Goal: Check status: Check status

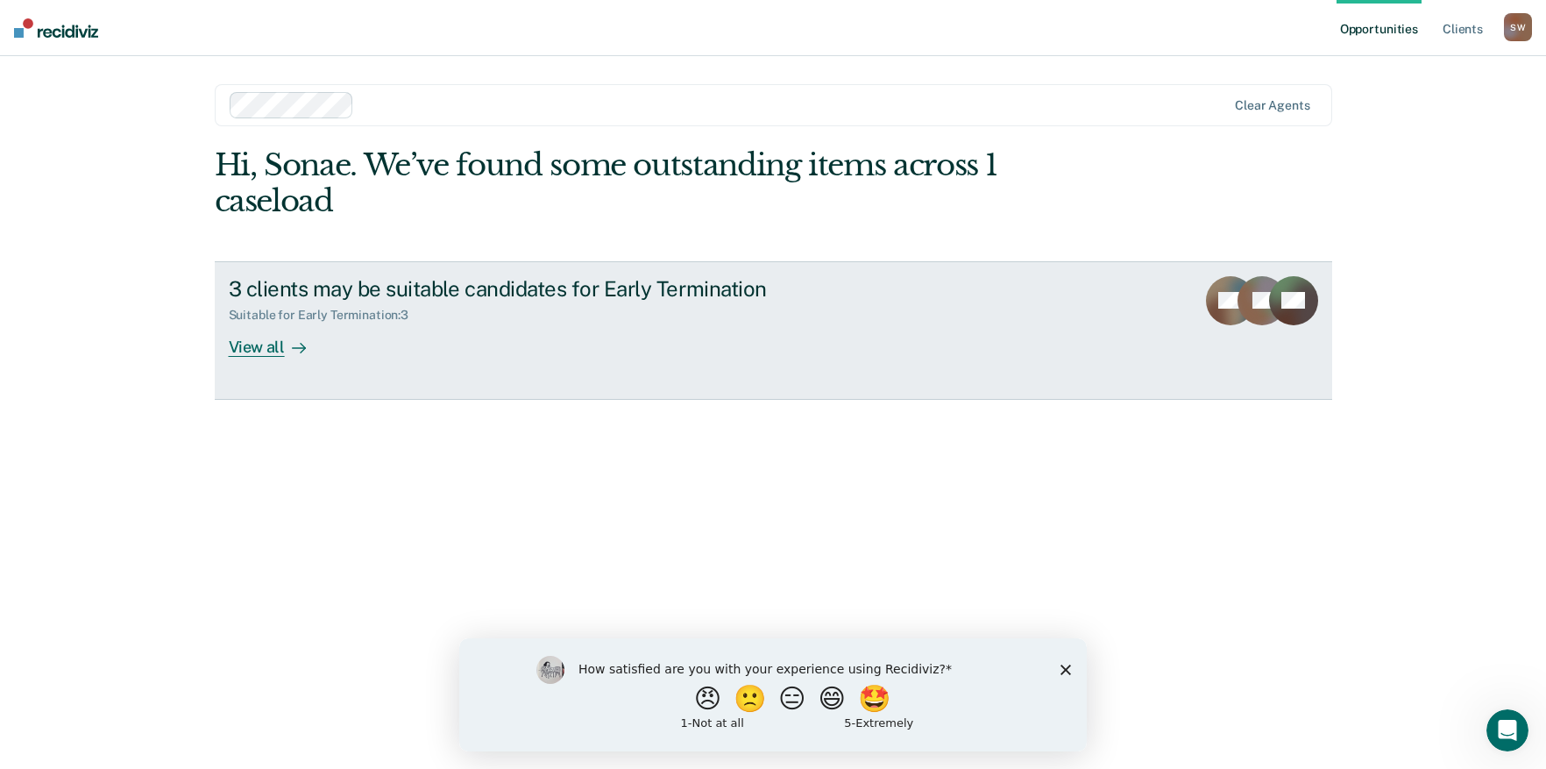
click at [273, 351] on div "View all" at bounding box center [278, 340] width 98 height 34
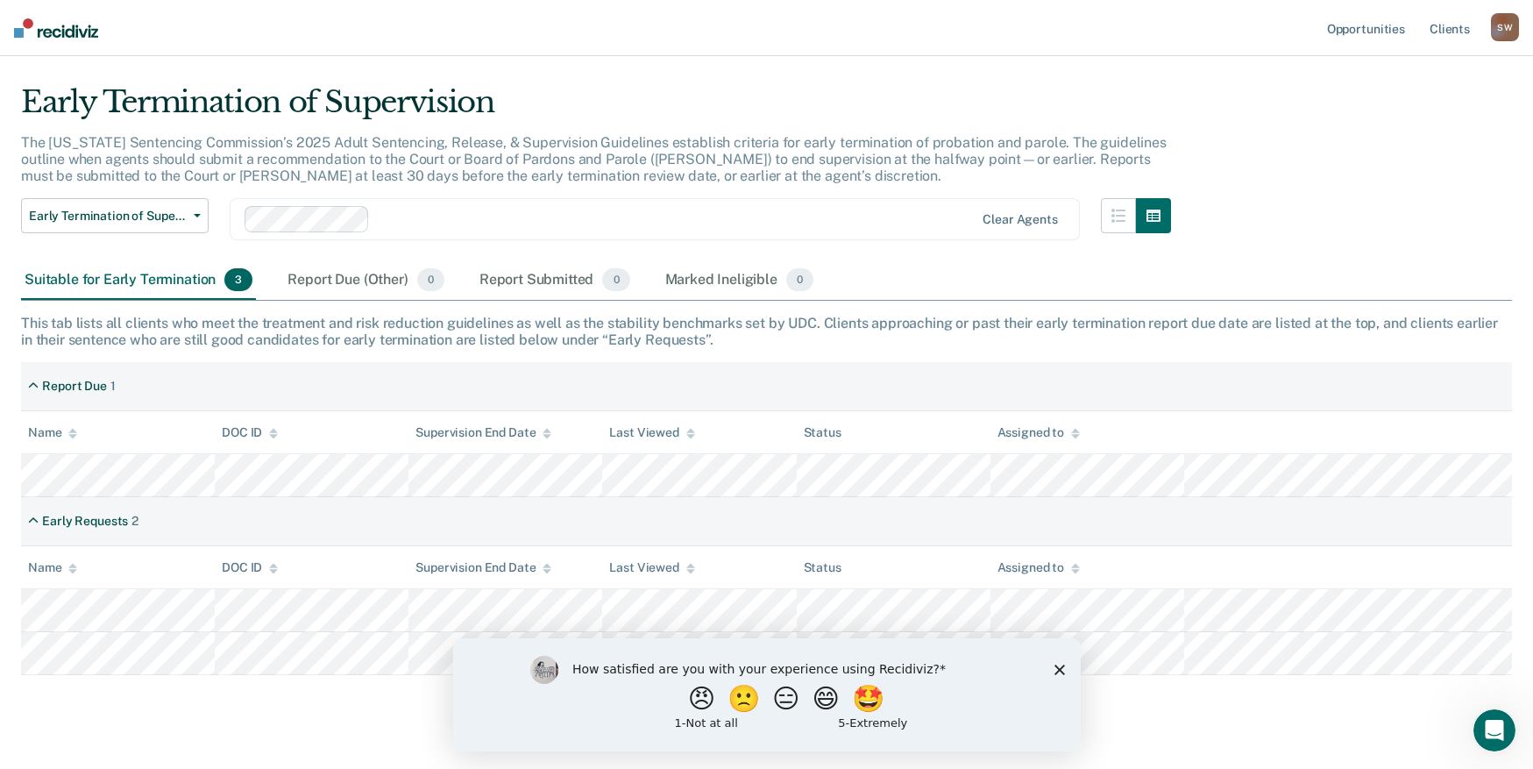
scroll to position [69, 0]
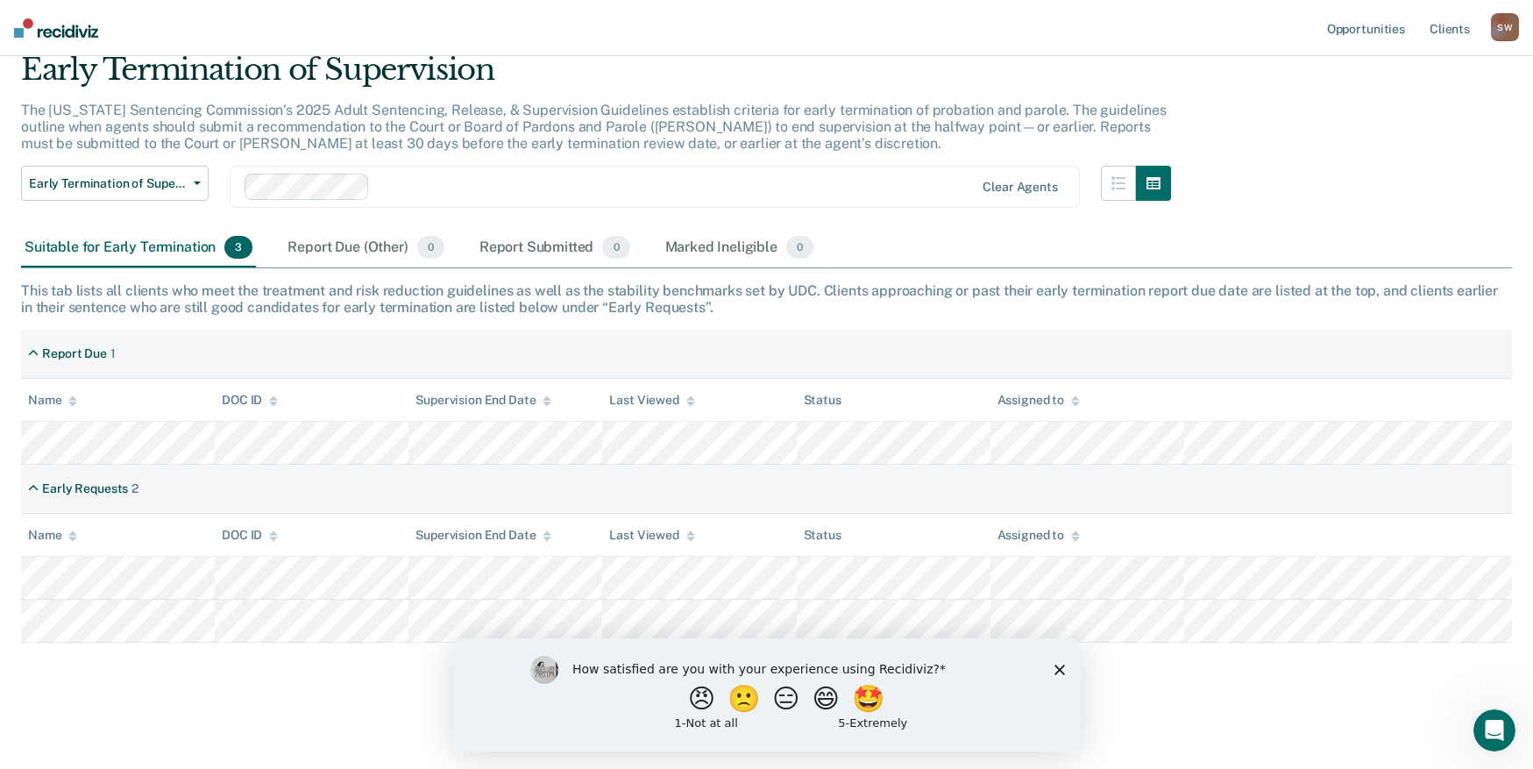
click at [1055, 667] on icon "Close survey" at bounding box center [1059, 669] width 11 height 11
